Goal: Information Seeking & Learning: Find specific fact

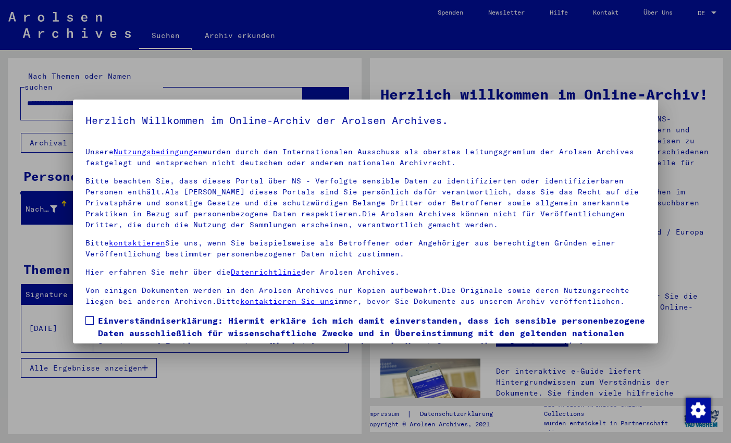
scroll to position [58, 0]
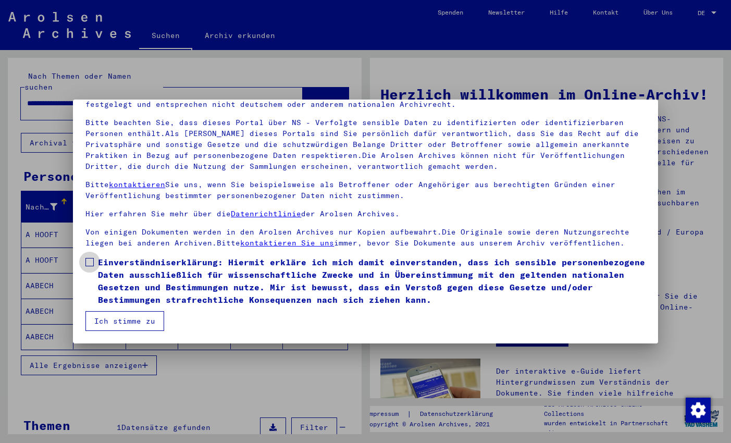
click at [92, 264] on span at bounding box center [89, 262] width 8 height 8
click at [124, 316] on button "Ich stimme zu" at bounding box center [124, 321] width 79 height 20
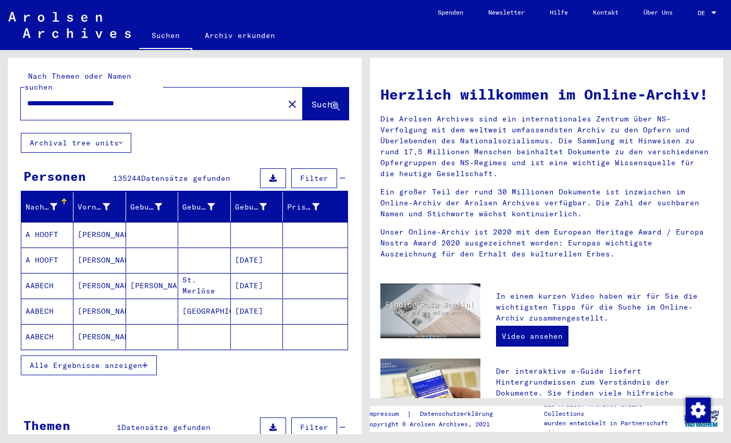
drag, startPoint x: 148, startPoint y: 91, endPoint x: 4, endPoint y: 90, distance: 144.3
click at [27, 98] on input "**********" at bounding box center [149, 103] width 244 height 11
click at [104, 98] on input "******" at bounding box center [149, 103] width 244 height 11
click at [312, 99] on span "Suche" at bounding box center [325, 104] width 26 height 10
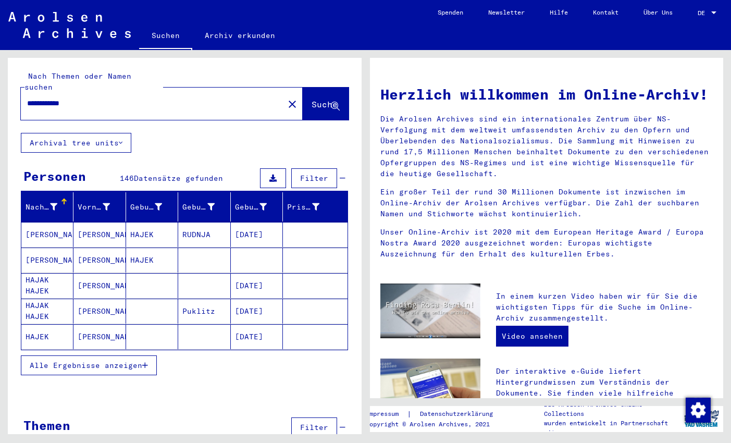
click at [152, 355] on button "Alle Ergebnisse anzeigen" at bounding box center [89, 365] width 136 height 20
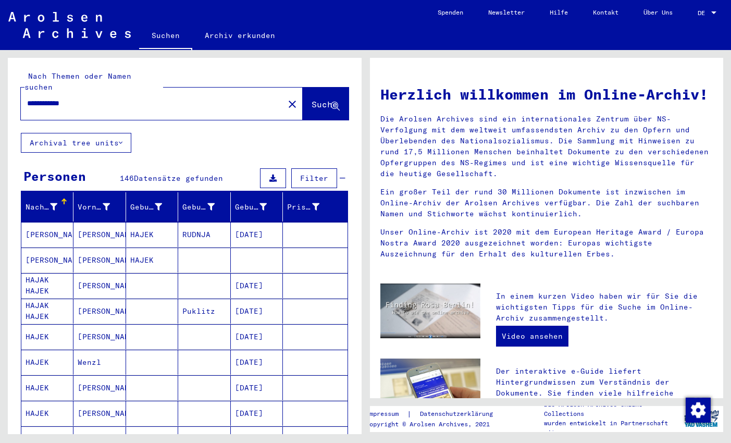
click at [91, 98] on input "**********" at bounding box center [149, 103] width 244 height 11
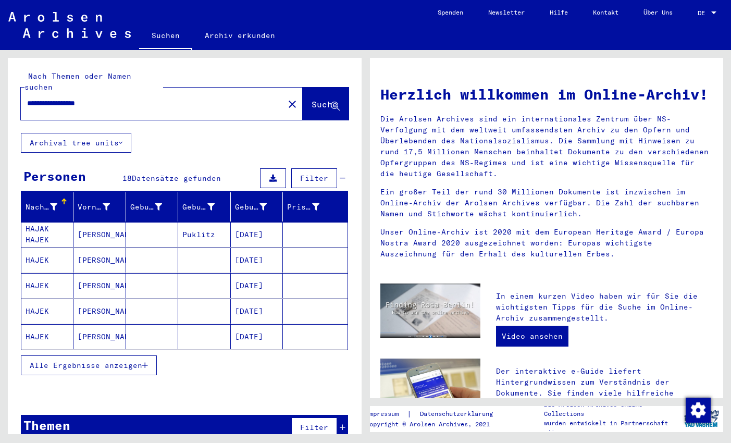
click at [149, 355] on button "Alle Ergebnisse anzeigen" at bounding box center [89, 365] width 136 height 20
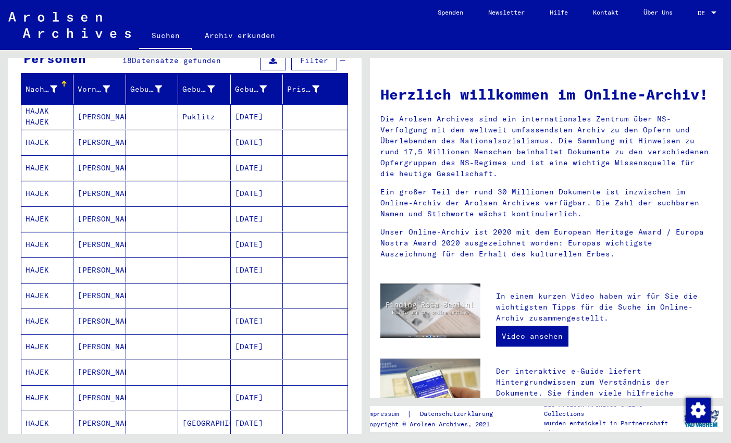
scroll to position [104, 0]
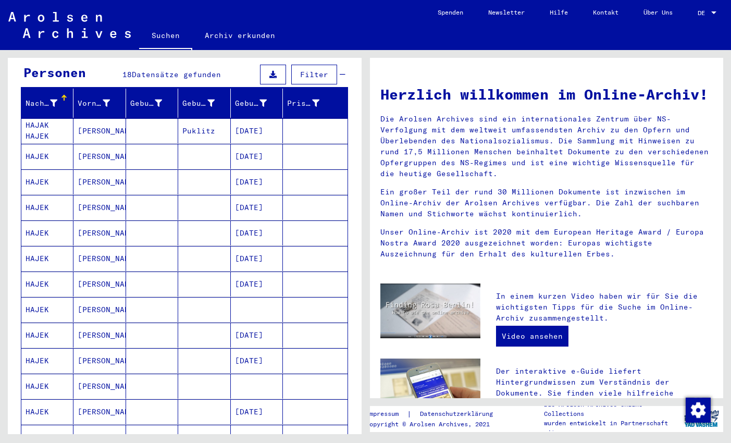
click at [100, 118] on mat-cell "[PERSON_NAME]" at bounding box center [99, 130] width 52 height 25
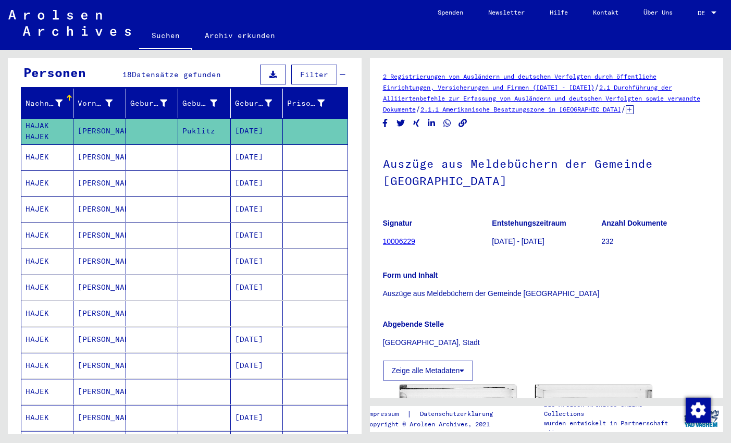
click at [99, 144] on mat-cell "[PERSON_NAME]" at bounding box center [99, 157] width 52 height 26
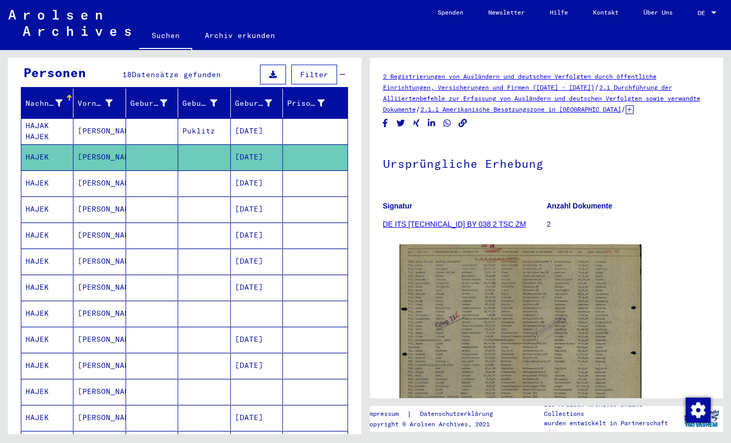
click at [99, 170] on mat-cell "[PERSON_NAME]" at bounding box center [99, 183] width 52 height 26
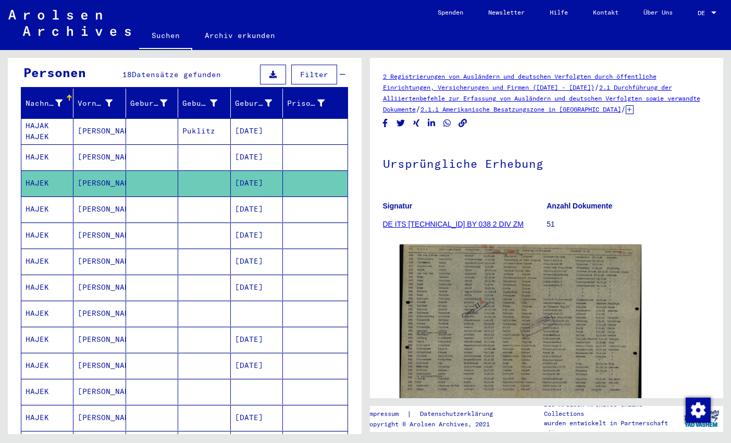
click at [98, 201] on mat-cell "[PERSON_NAME]" at bounding box center [99, 209] width 52 height 26
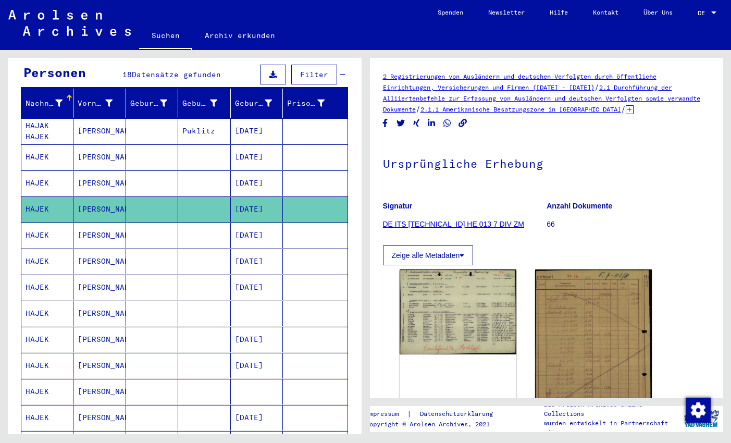
click at [97, 227] on mat-cell "[PERSON_NAME]" at bounding box center [99, 235] width 52 height 26
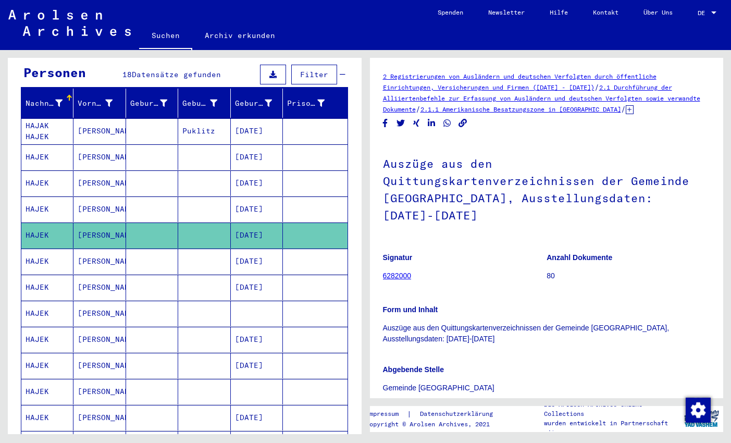
click at [96, 200] on mat-cell "[PERSON_NAME]" at bounding box center [99, 209] width 52 height 26
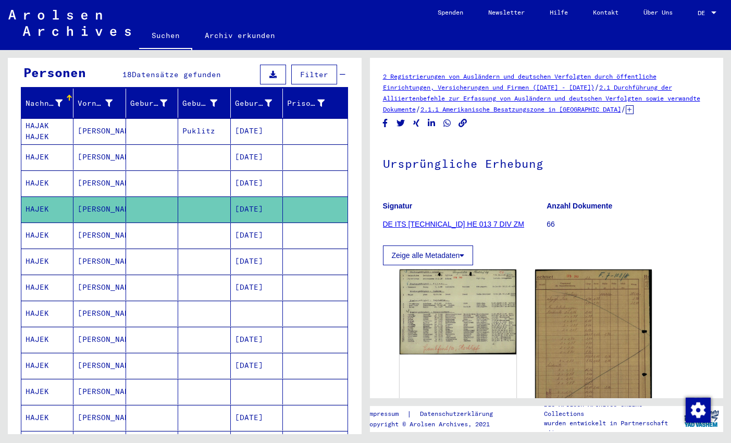
click at [96, 228] on mat-cell "[PERSON_NAME]" at bounding box center [99, 235] width 52 height 26
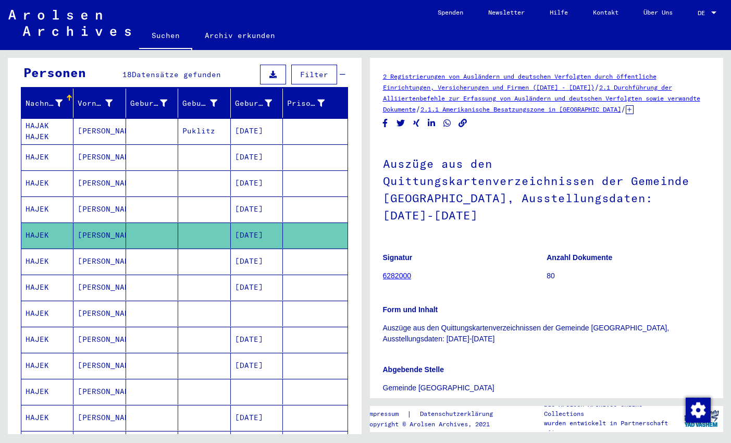
click at [98, 248] on mat-cell "[PERSON_NAME]" at bounding box center [99, 261] width 52 height 26
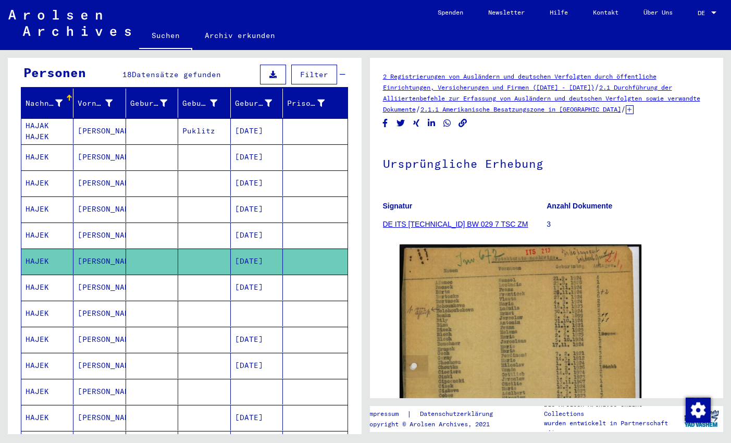
click at [104, 275] on mat-cell "[PERSON_NAME]" at bounding box center [99, 288] width 52 height 26
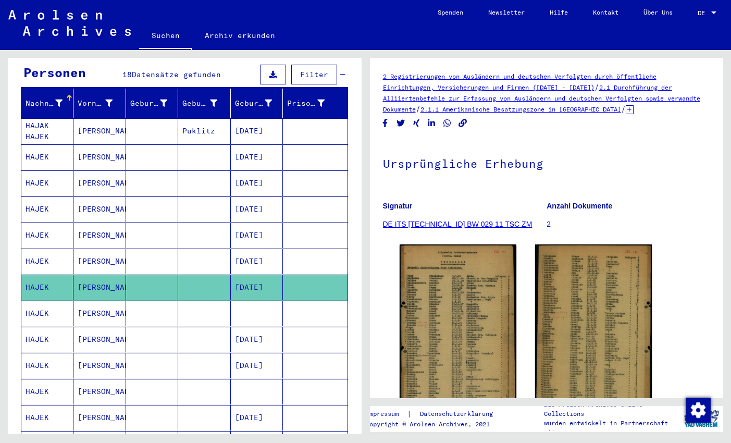
click at [109, 301] on mat-cell "[PERSON_NAME]" at bounding box center [99, 314] width 52 height 26
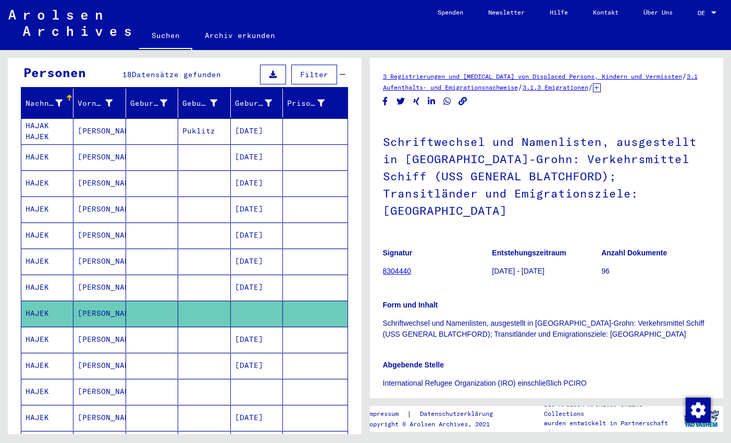
click at [113, 329] on mat-cell "[PERSON_NAME]" at bounding box center [99, 340] width 52 height 26
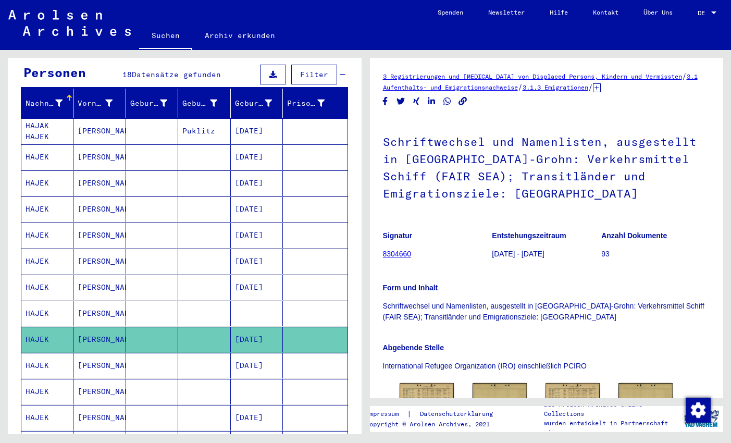
click at [114, 359] on mat-cell "[PERSON_NAME]" at bounding box center [99, 366] width 52 height 26
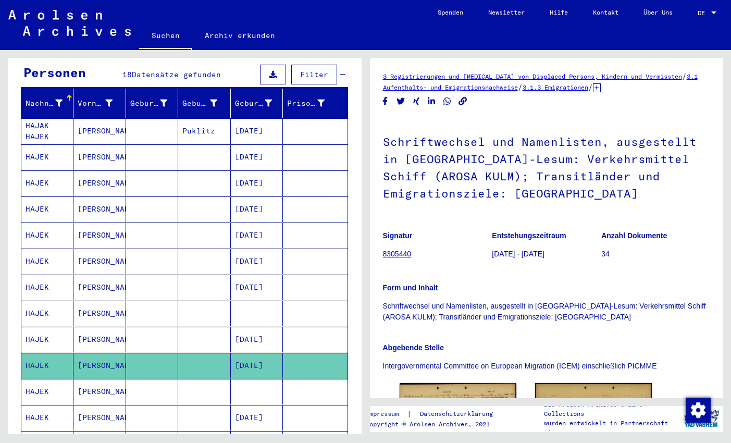
click at [113, 379] on mat-cell "[PERSON_NAME]" at bounding box center [99, 392] width 52 height 26
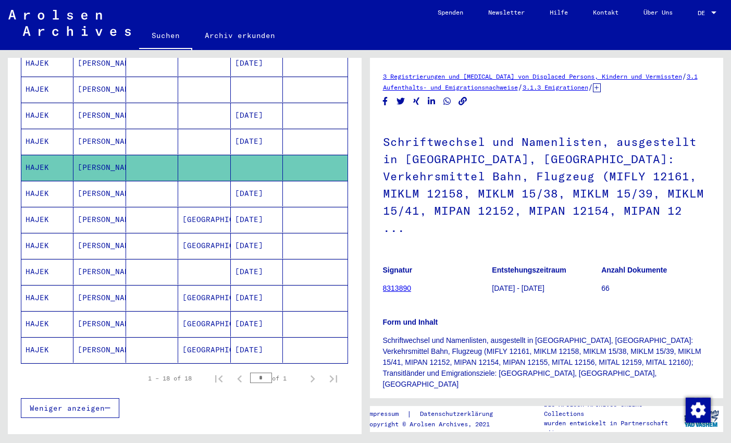
scroll to position [340, 0]
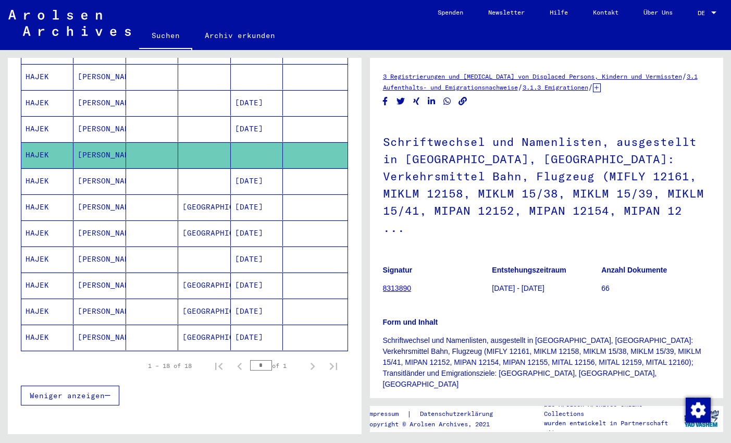
click at [98, 169] on mat-cell "[PERSON_NAME]" at bounding box center [99, 181] width 52 height 26
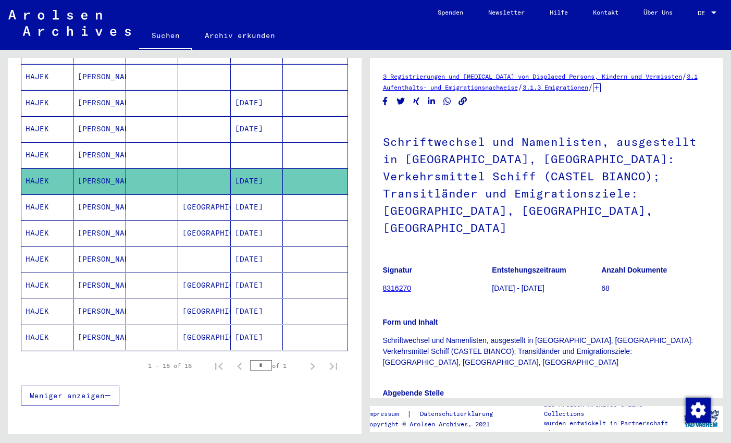
click at [102, 194] on mat-cell "[PERSON_NAME]" at bounding box center [99, 207] width 52 height 26
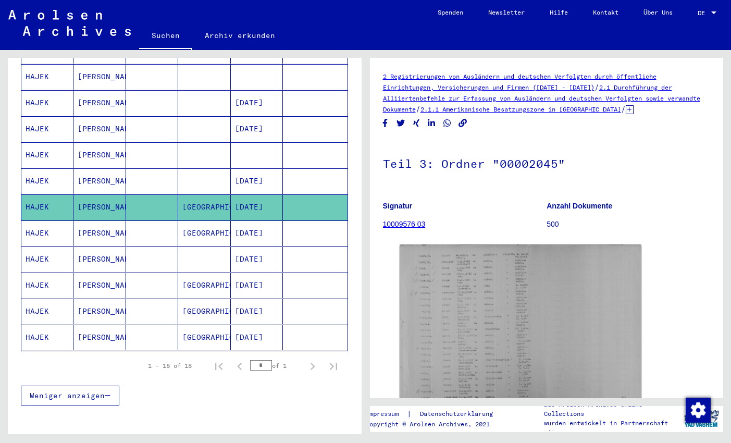
click at [106, 220] on mat-cell "[PERSON_NAME]" at bounding box center [99, 233] width 52 height 26
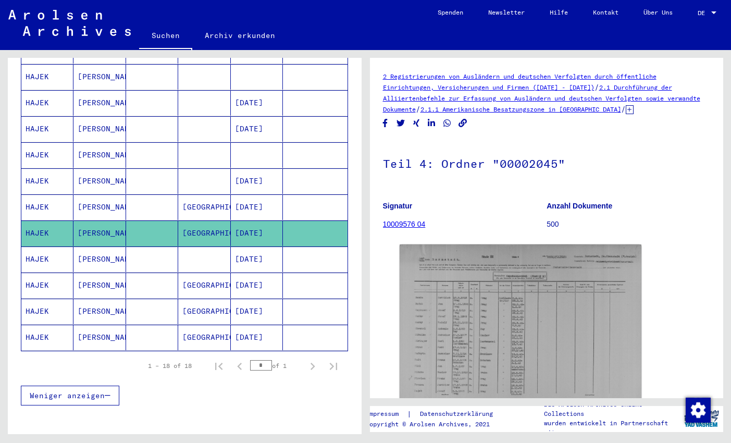
click at [107, 247] on mat-cell "[PERSON_NAME]" at bounding box center [99, 259] width 52 height 26
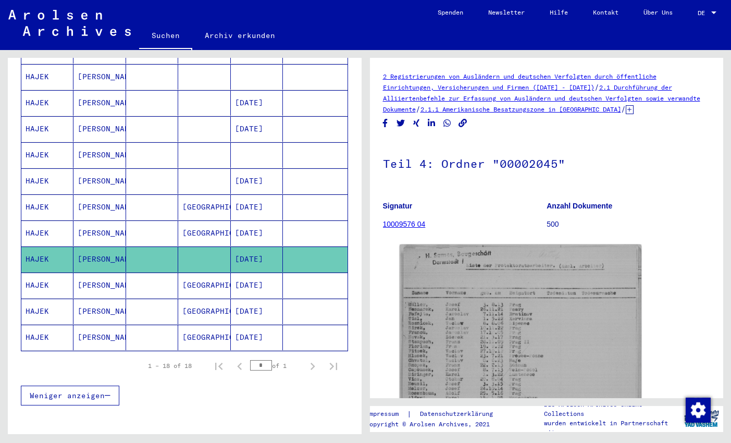
click at [108, 272] on mat-cell "[PERSON_NAME]" at bounding box center [99, 285] width 52 height 26
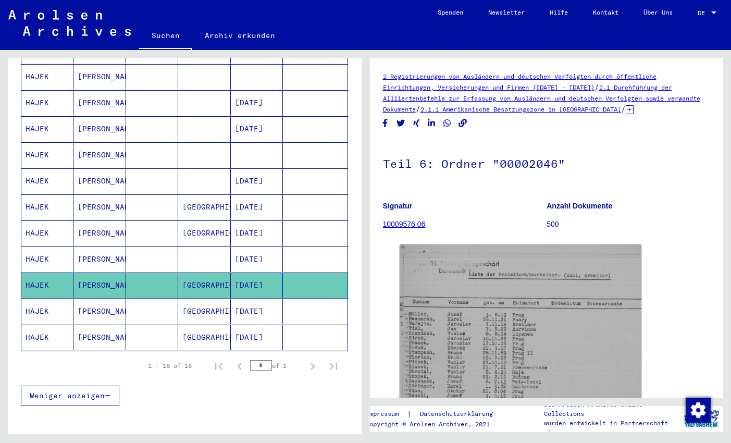
click at [106, 298] on mat-cell "[PERSON_NAME]" at bounding box center [99, 311] width 52 height 26
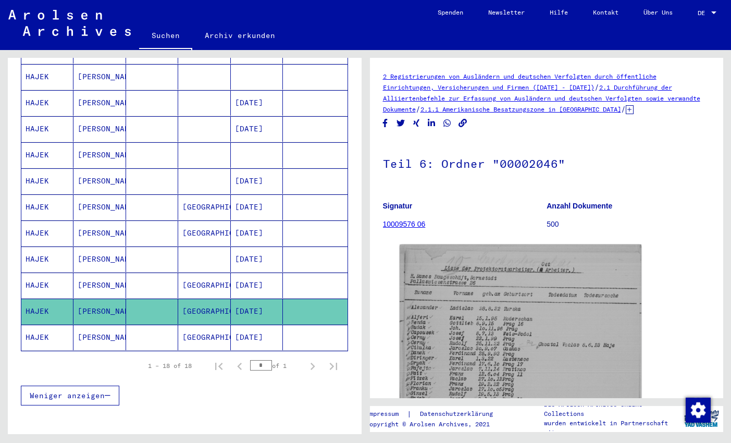
click at [108, 325] on mat-cell "[PERSON_NAME]" at bounding box center [99, 338] width 52 height 26
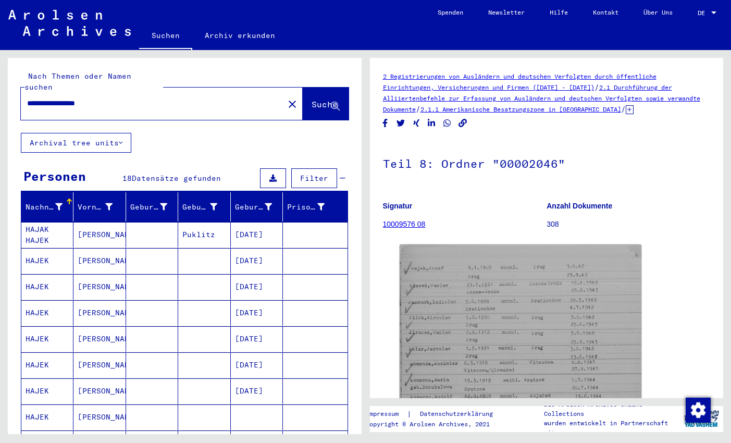
drag, startPoint x: 105, startPoint y: 94, endPoint x: 155, endPoint y: 92, distance: 50.0
click at [155, 98] on input "**********" at bounding box center [152, 103] width 251 height 11
click at [312, 99] on span "Suche" at bounding box center [325, 104] width 26 height 10
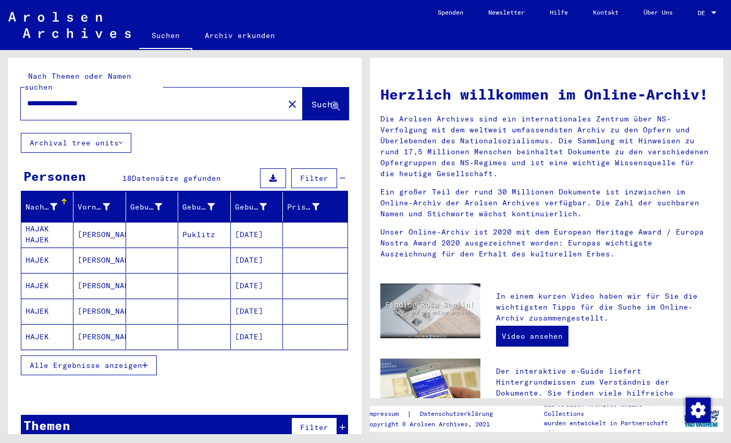
click at [59, 98] on input "**********" at bounding box center [149, 103] width 244 height 11
click at [119, 360] on span "Alle Ergebnisse anzeigen" at bounding box center [86, 364] width 113 height 9
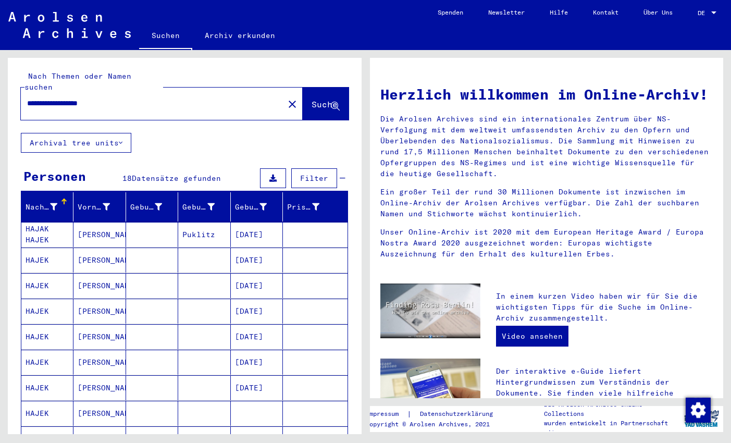
drag, startPoint x: 59, startPoint y: 94, endPoint x: 21, endPoint y: 94, distance: 38.0
click at [27, 98] on input "**********" at bounding box center [149, 103] width 244 height 11
drag, startPoint x: 73, startPoint y: 94, endPoint x: 115, endPoint y: 94, distance: 41.7
click at [115, 98] on input "**********" at bounding box center [149, 103] width 244 height 11
click at [314, 99] on span "Suche" at bounding box center [325, 104] width 26 height 10
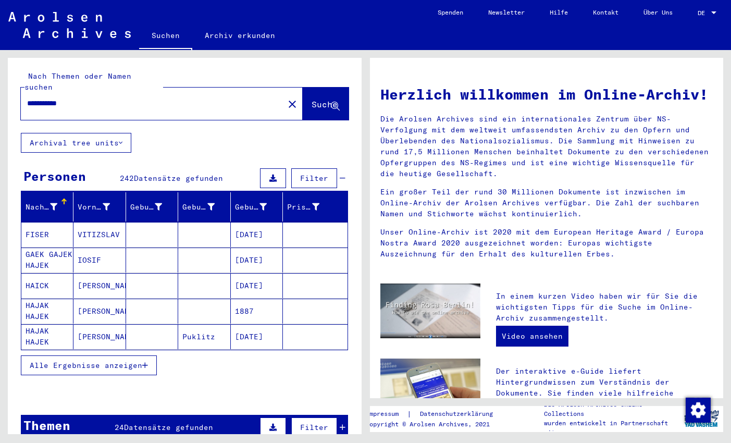
click at [97, 98] on input "**********" at bounding box center [149, 103] width 244 height 11
drag, startPoint x: 108, startPoint y: 89, endPoint x: 4, endPoint y: 94, distance: 104.8
click at [27, 98] on input "**********" at bounding box center [149, 103] width 244 height 11
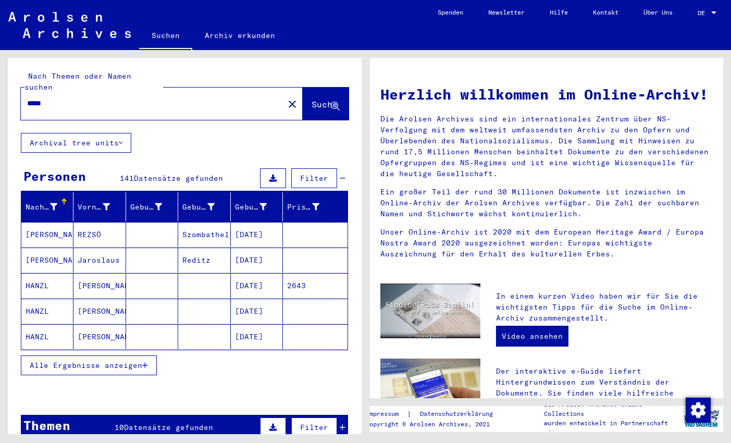
click at [136, 360] on span "Alle Ergebnisse anzeigen" at bounding box center [86, 364] width 113 height 9
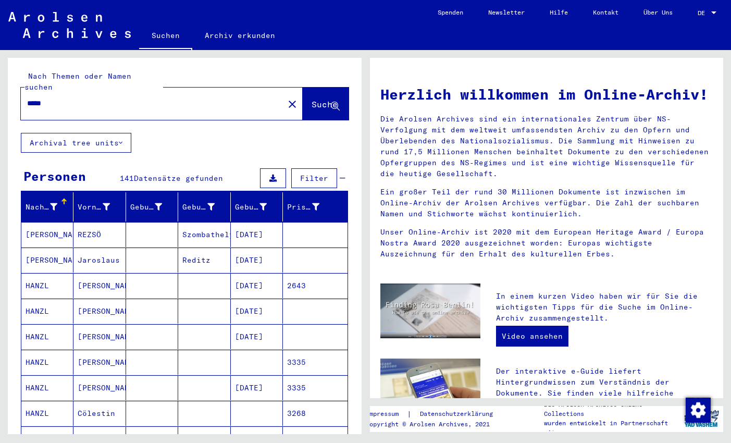
click at [58, 98] on input "*****" at bounding box center [149, 103] width 244 height 11
click at [312, 99] on span "Suche" at bounding box center [325, 104] width 26 height 10
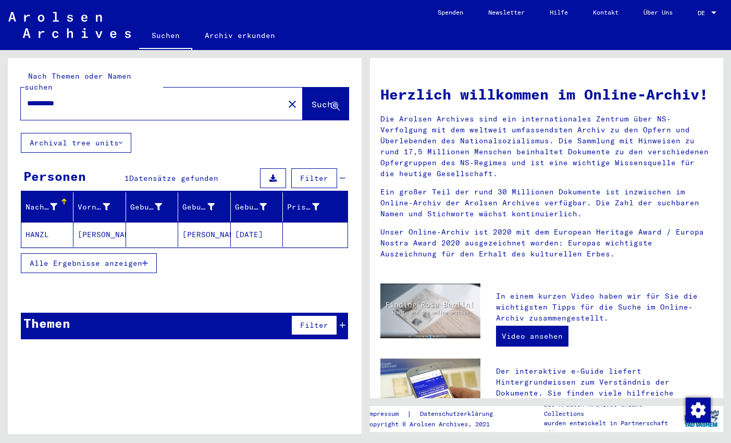
click at [128, 222] on mat-cell at bounding box center [152, 234] width 52 height 25
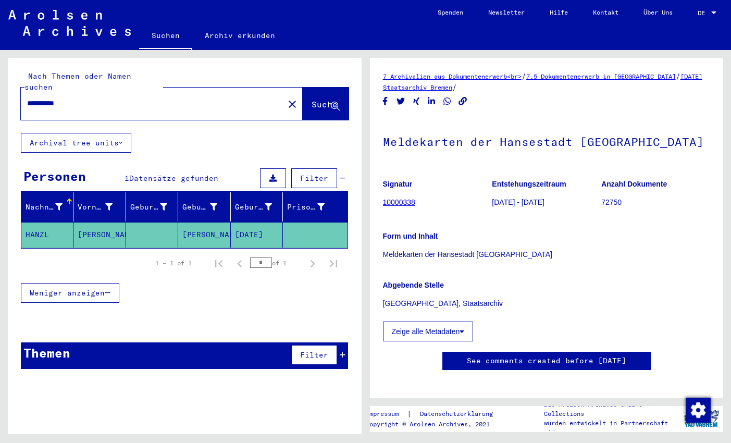
drag, startPoint x: 54, startPoint y: 91, endPoint x: 173, endPoint y: 93, distance: 119.3
click at [173, 98] on input "**********" at bounding box center [152, 103] width 251 height 11
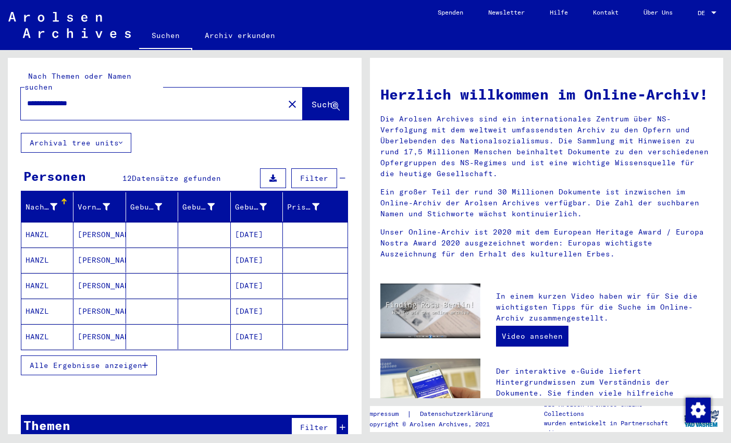
click at [115, 360] on span "Alle Ergebnisse anzeigen" at bounding box center [86, 364] width 113 height 9
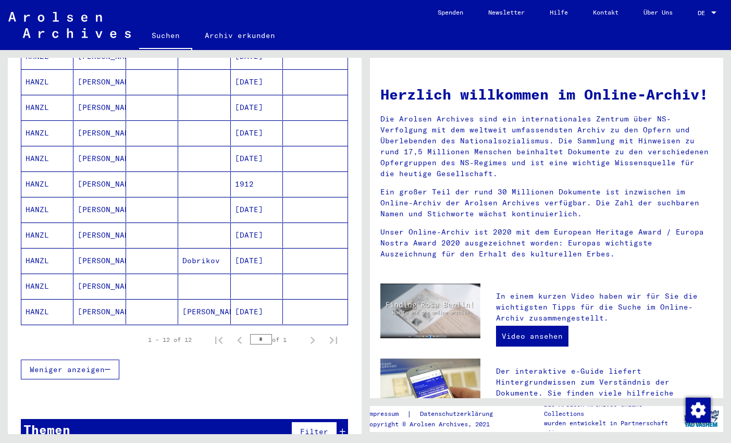
scroll to position [204, 0]
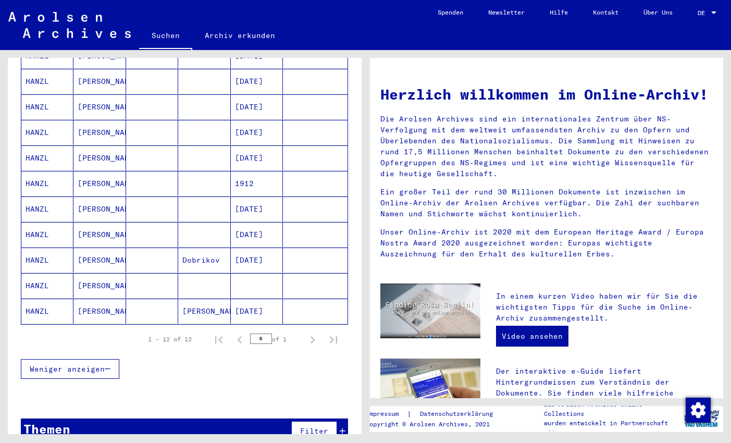
click at [265, 298] on mat-cell "[DATE]" at bounding box center [257, 310] width 52 height 25
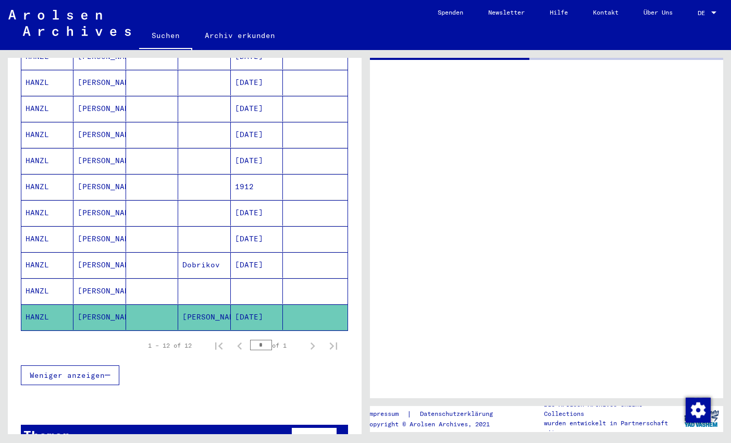
scroll to position [205, 0]
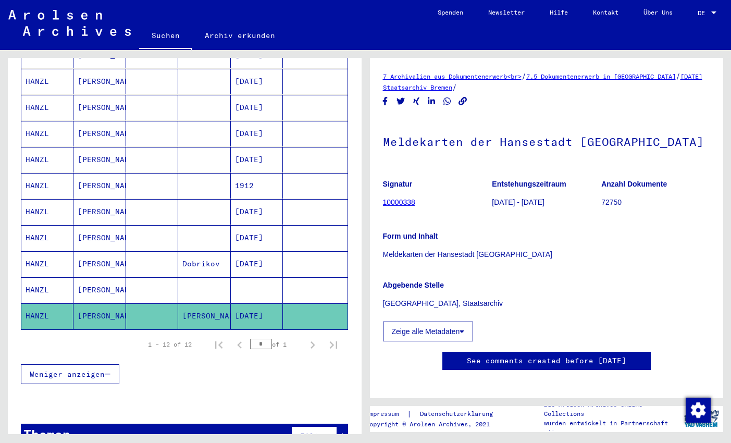
click at [251, 277] on mat-cell at bounding box center [257, 290] width 52 height 26
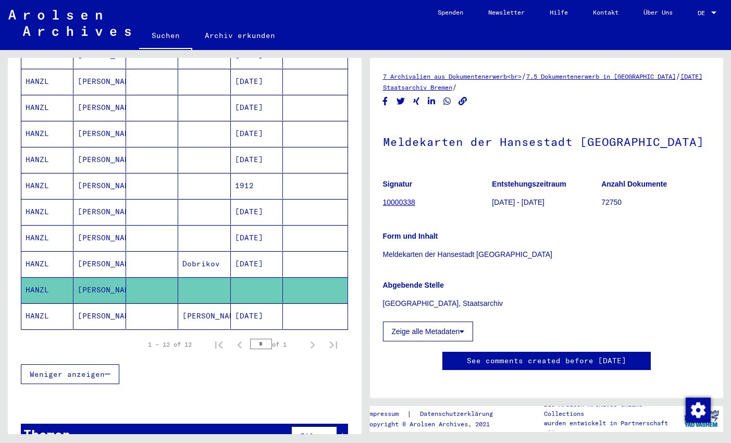
click at [260, 304] on mat-cell "[DATE]" at bounding box center [257, 316] width 52 height 26
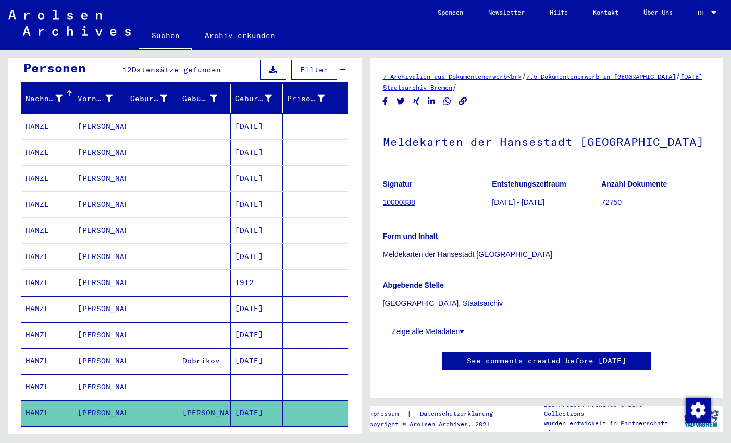
scroll to position [0, 0]
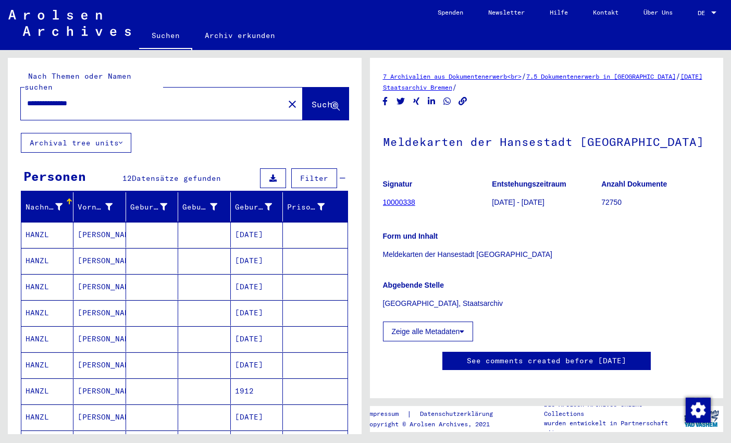
drag, startPoint x: 100, startPoint y: 95, endPoint x: -21, endPoint y: 78, distance: 122.6
click at [27, 98] on input "**********" at bounding box center [152, 103] width 251 height 11
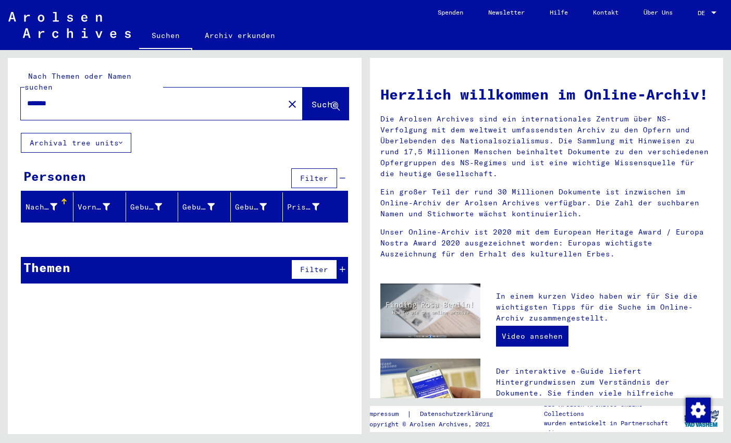
drag, startPoint x: 38, startPoint y: 93, endPoint x: 122, endPoint y: 93, distance: 84.9
click at [122, 98] on input "*******" at bounding box center [149, 103] width 244 height 11
type input "*******"
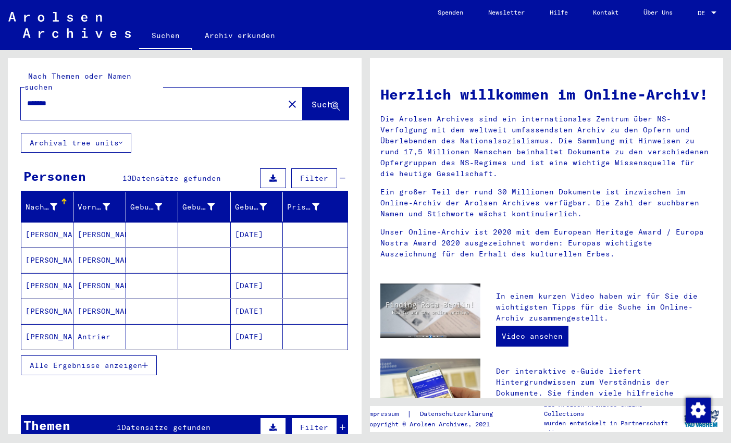
click at [151, 355] on button "Alle Ergebnisse anzeigen" at bounding box center [89, 365] width 136 height 20
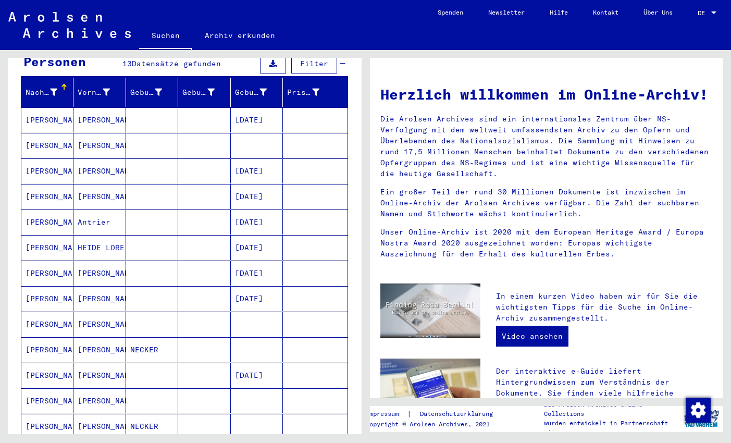
scroll to position [127, 0]
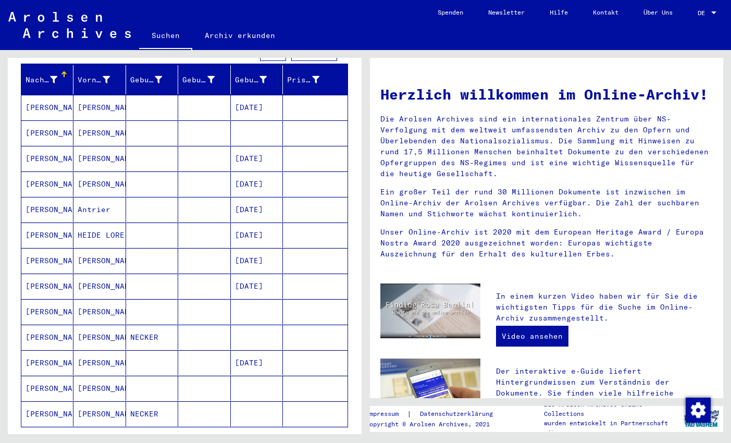
click at [102, 95] on mat-cell "[PERSON_NAME]" at bounding box center [99, 107] width 52 height 25
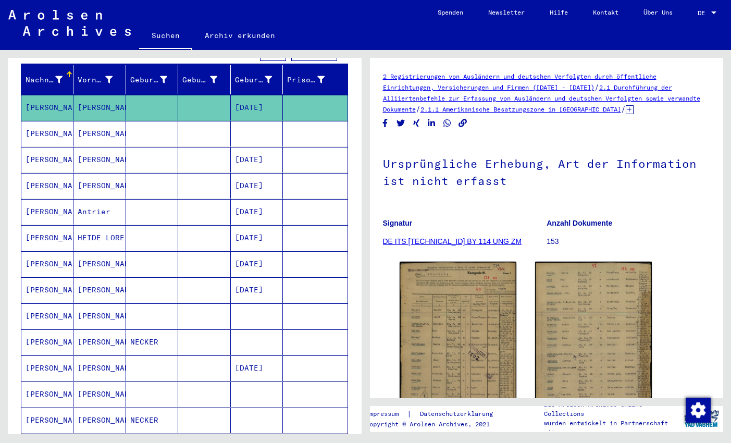
click at [104, 122] on mat-cell "[PERSON_NAME]" at bounding box center [99, 134] width 52 height 26
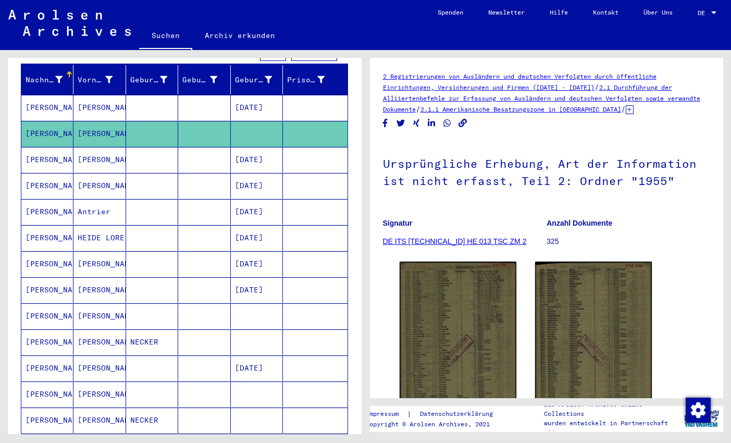
click at [92, 147] on mat-cell "[PERSON_NAME]" at bounding box center [99, 160] width 52 height 26
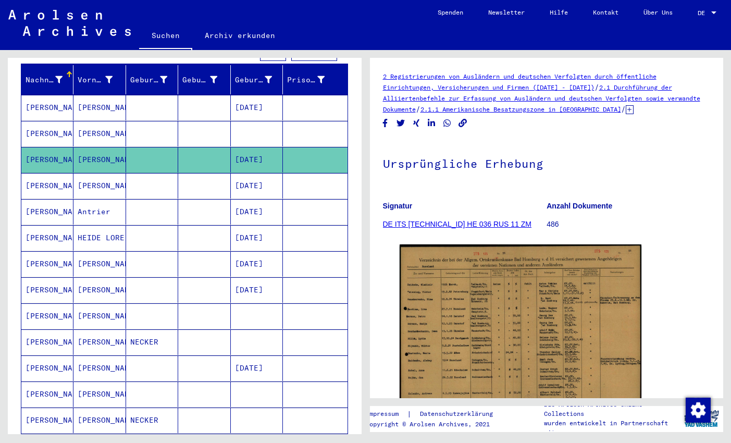
click at [92, 176] on mat-cell "[PERSON_NAME]" at bounding box center [99, 186] width 52 height 26
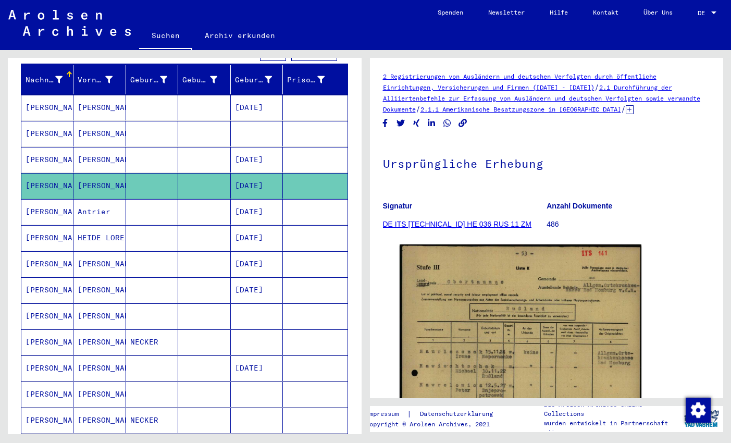
click at [96, 199] on mat-cell "Antrier" at bounding box center [99, 212] width 52 height 26
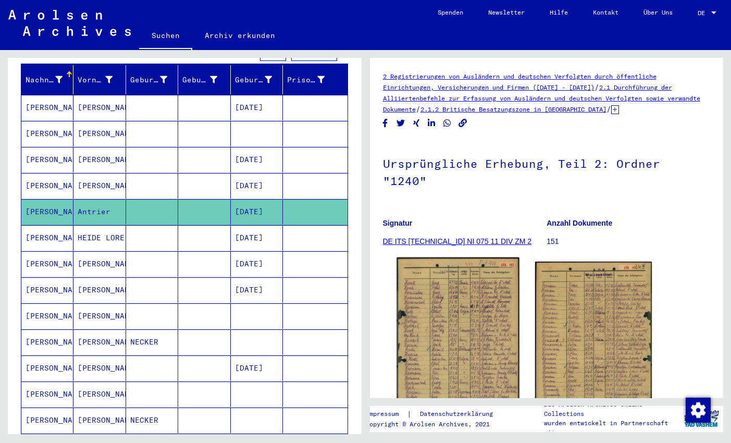
click at [496, 308] on img at bounding box center [457, 343] width 122 height 172
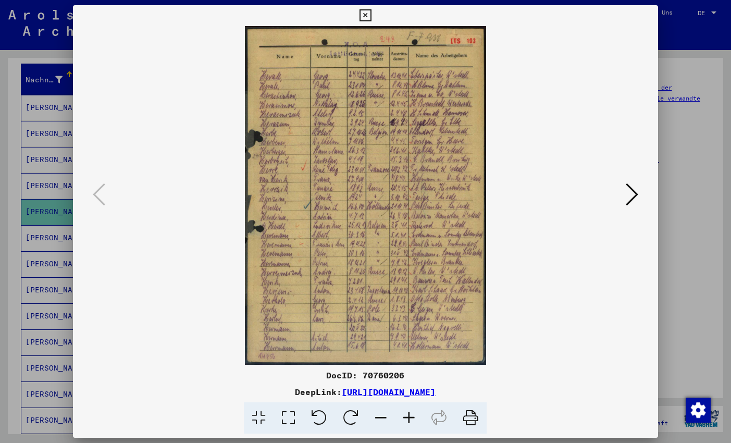
click at [371, 15] on icon at bounding box center [365, 15] width 12 height 13
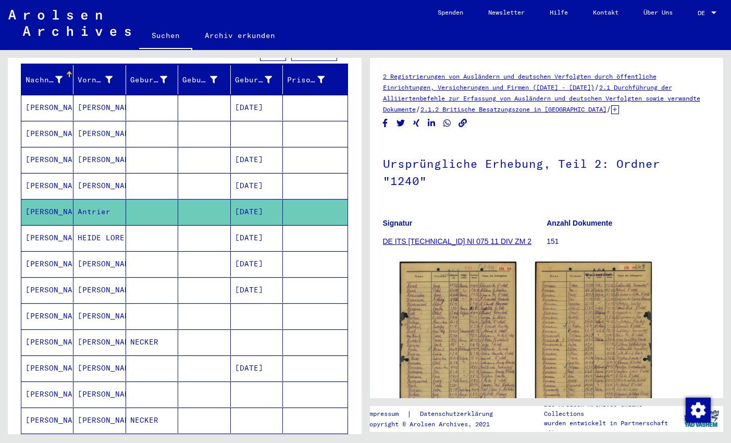
click at [116, 226] on mat-cell "HEIDE LORE" at bounding box center [99, 238] width 52 height 26
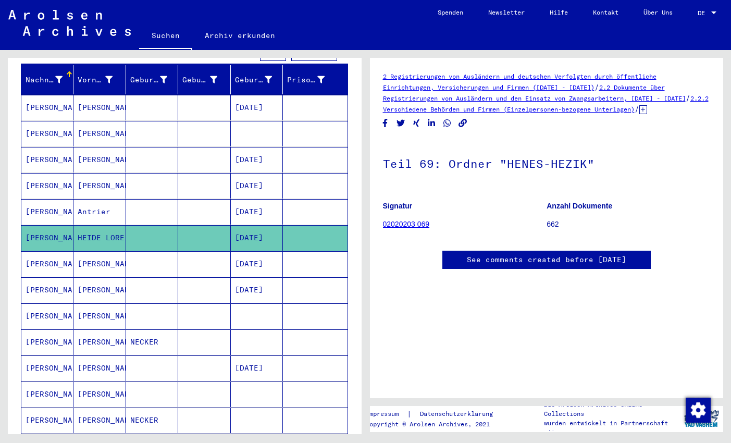
click at [115, 251] on mat-cell "[PERSON_NAME]" at bounding box center [99, 264] width 52 height 26
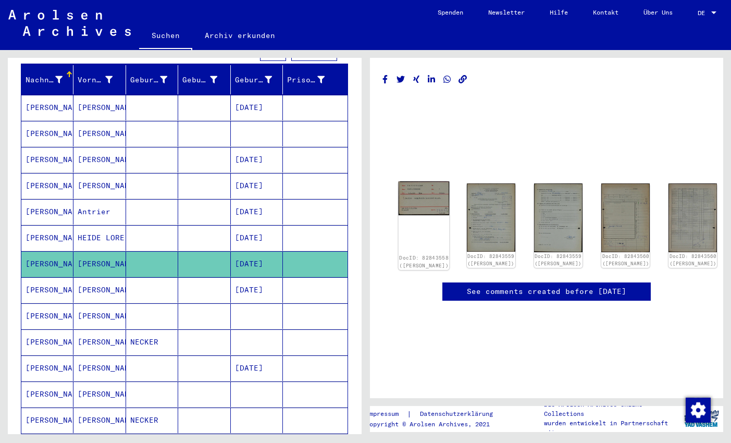
click at [403, 192] on img at bounding box center [423, 198] width 51 height 34
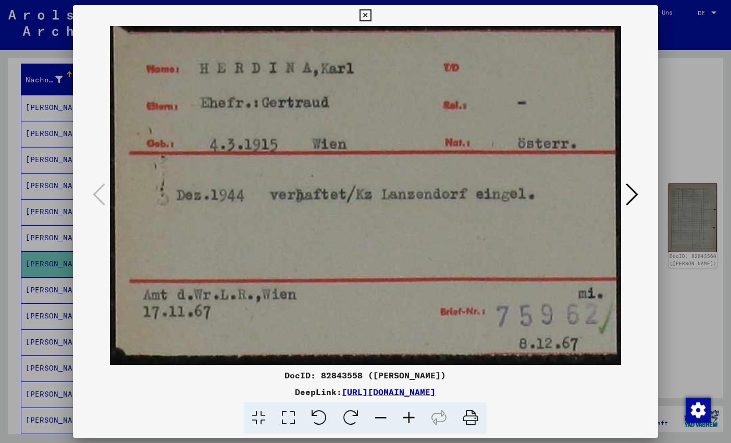
click at [631, 195] on icon at bounding box center [632, 194] width 13 height 25
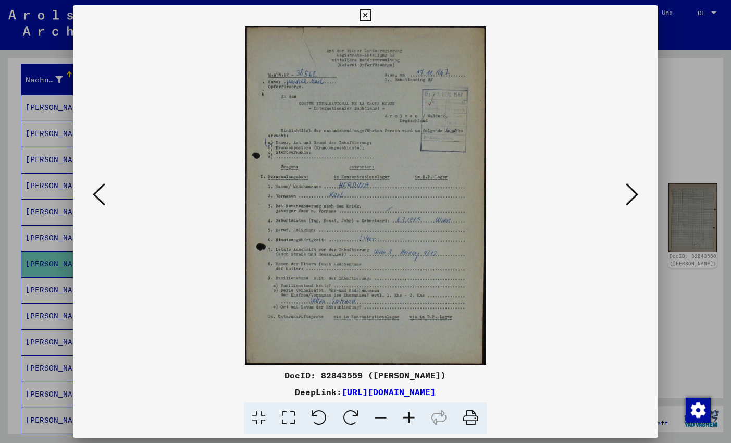
click at [631, 195] on icon at bounding box center [632, 194] width 13 height 25
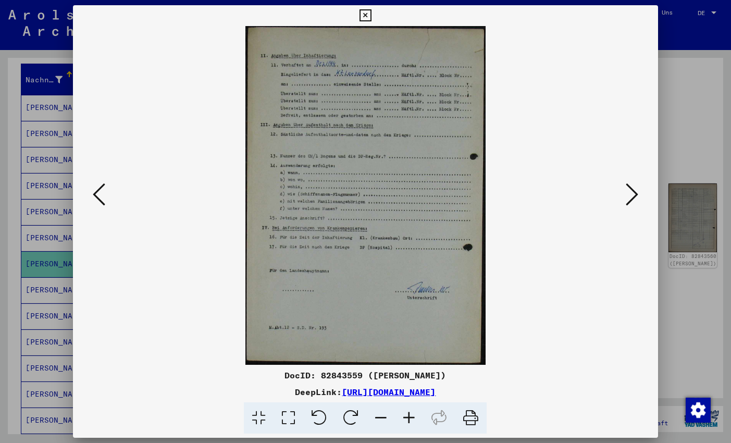
click at [631, 195] on icon at bounding box center [632, 194] width 13 height 25
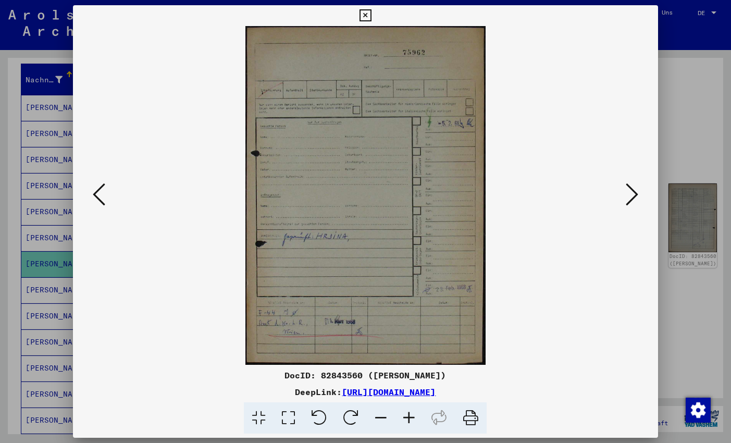
click at [631, 195] on icon at bounding box center [632, 194] width 13 height 25
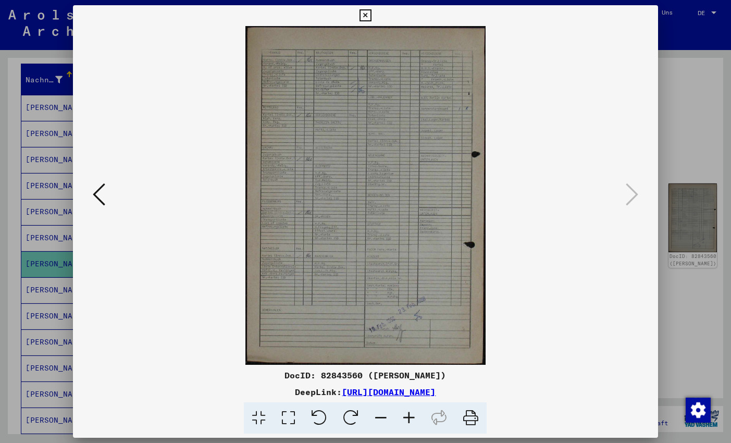
click at [371, 10] on icon at bounding box center [365, 15] width 12 height 13
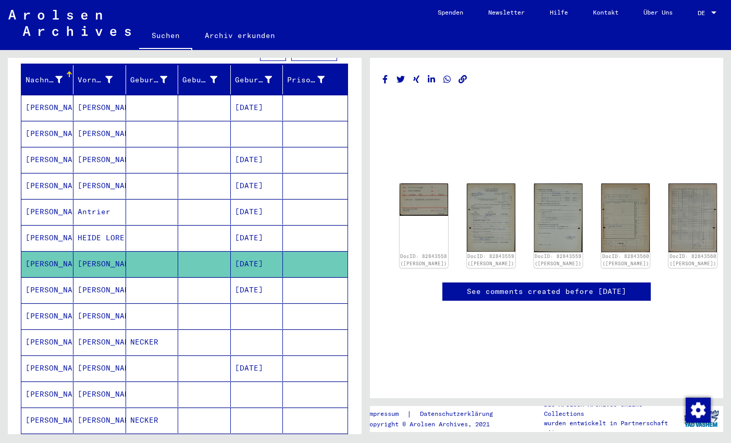
click at [247, 277] on mat-cell "[DATE]" at bounding box center [257, 290] width 52 height 26
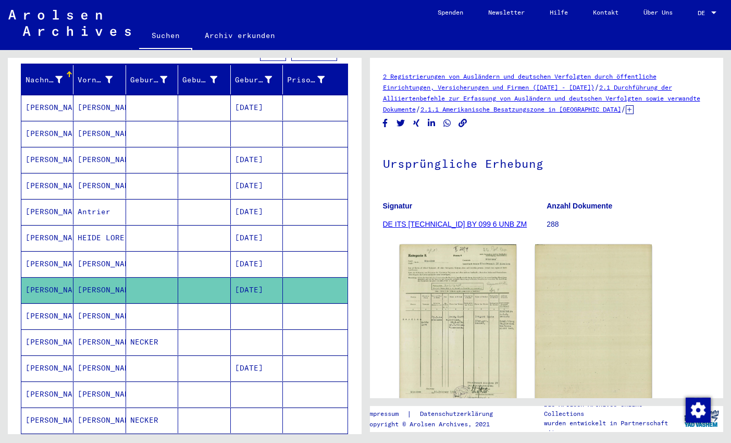
click at [246, 303] on mat-cell at bounding box center [257, 316] width 52 height 26
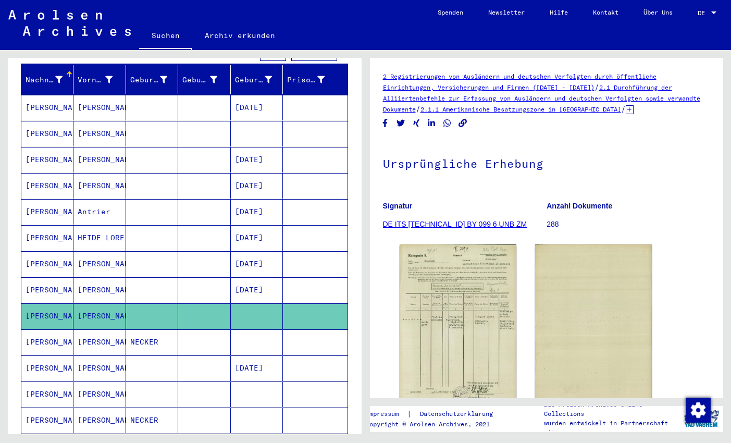
click at [158, 329] on mat-cell "NECKER" at bounding box center [152, 342] width 52 height 26
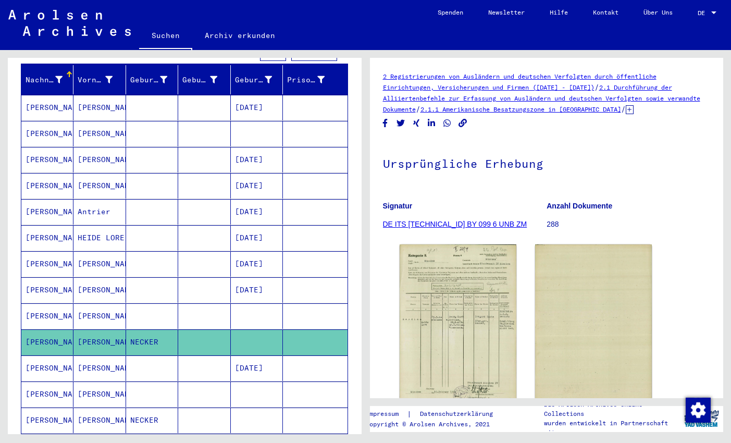
click at [152, 355] on mat-cell at bounding box center [152, 368] width 52 height 26
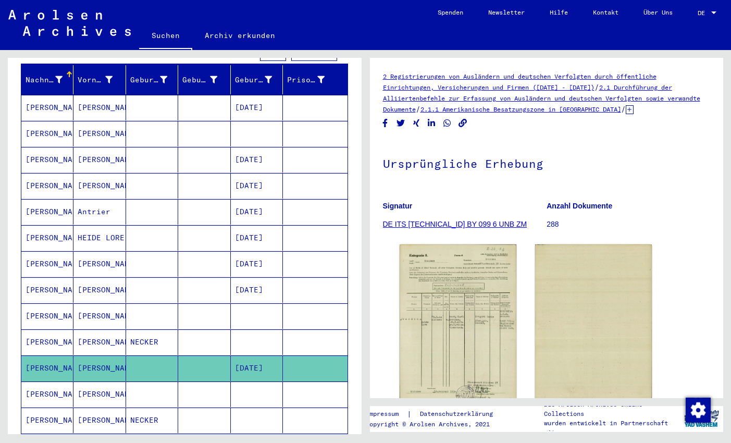
click at [147, 381] on mat-cell at bounding box center [152, 394] width 52 height 26
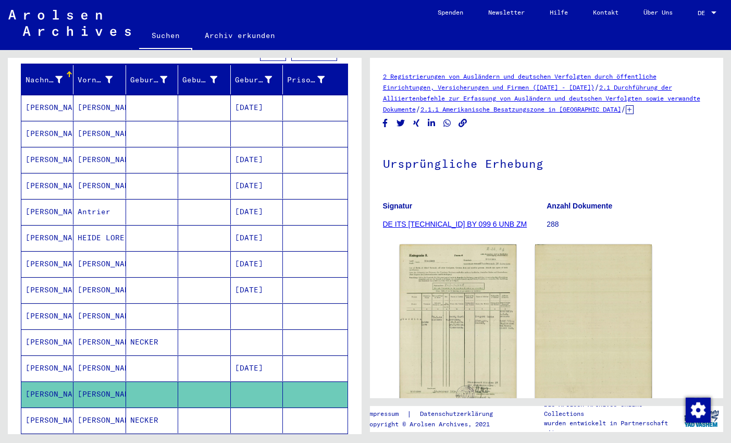
click at [159, 407] on mat-cell "NECKER" at bounding box center [152, 420] width 52 height 26
